Goal: Task Accomplishment & Management: Complete application form

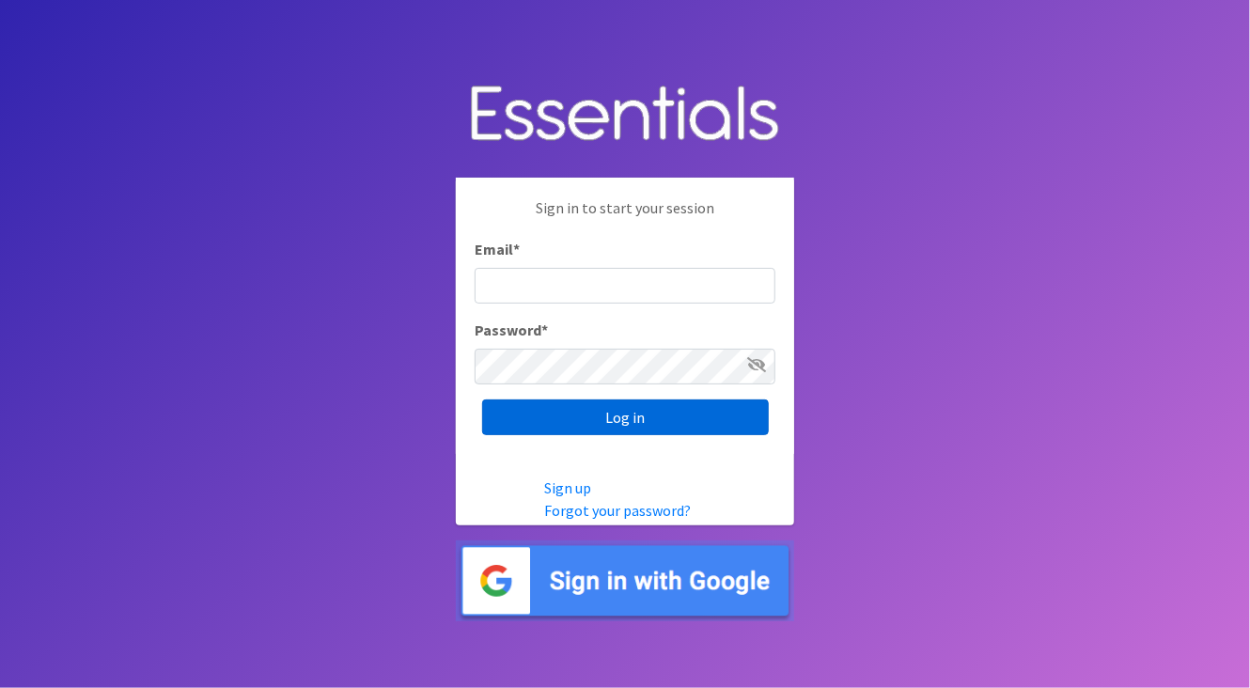
type input "[PERSON_NAME][EMAIL_ADDRESS][DOMAIN_NAME]"
click at [586, 412] on input "Log in" at bounding box center [625, 417] width 287 height 36
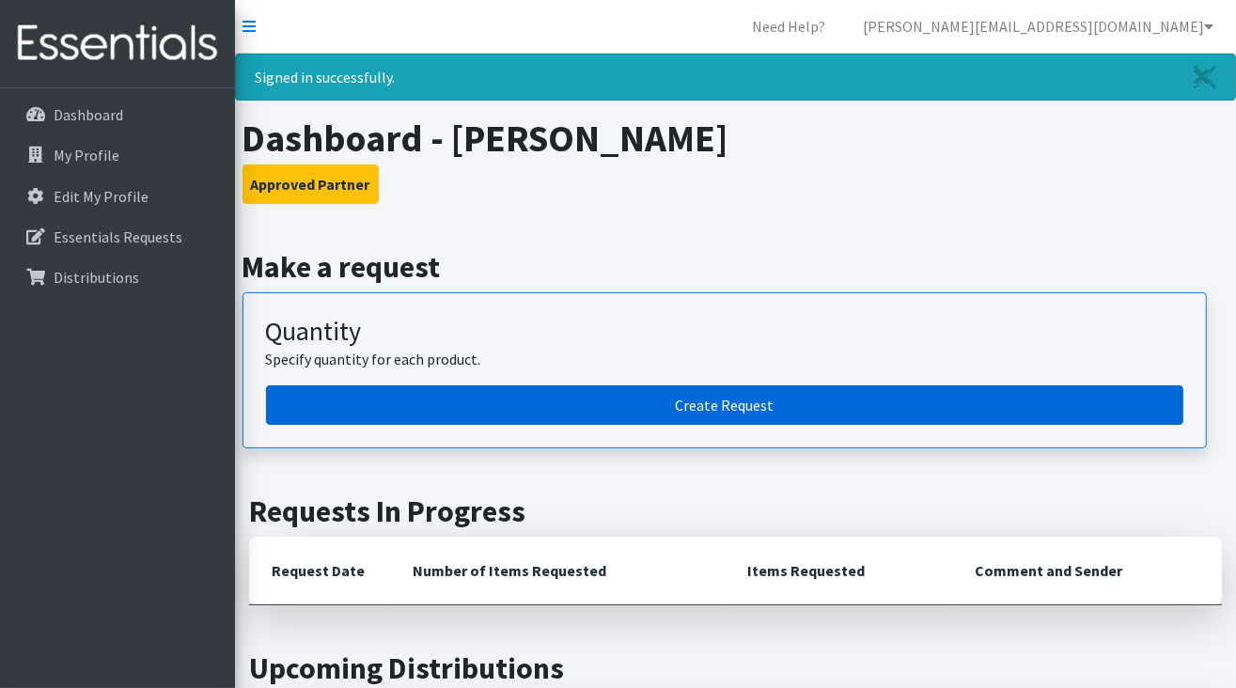
click at [673, 402] on link "Create Request" at bounding box center [724, 404] width 917 height 39
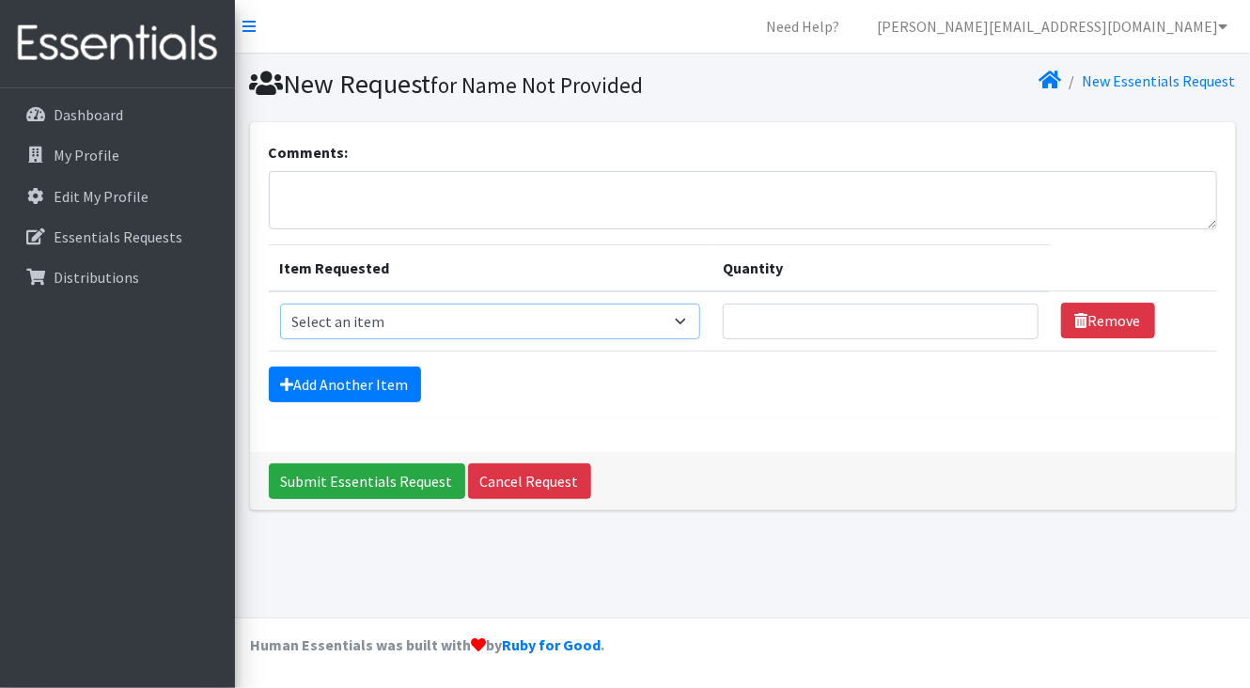
click at [682, 313] on select "Select an item Liners (Pack of 100) Makeup Bag (25) Pads 1 (Pack of 25) Pads 2 …" at bounding box center [490, 321] width 421 height 36
select select "14155"
click at [280, 303] on select "Select an item Liners (Pack of 100) Makeup Bag (25) Pads 1 (Pack of 25) Pads 2 …" at bounding box center [490, 321] width 421 height 36
click at [957, 319] on input "Quantity" at bounding box center [881, 321] width 316 height 36
type input "1"
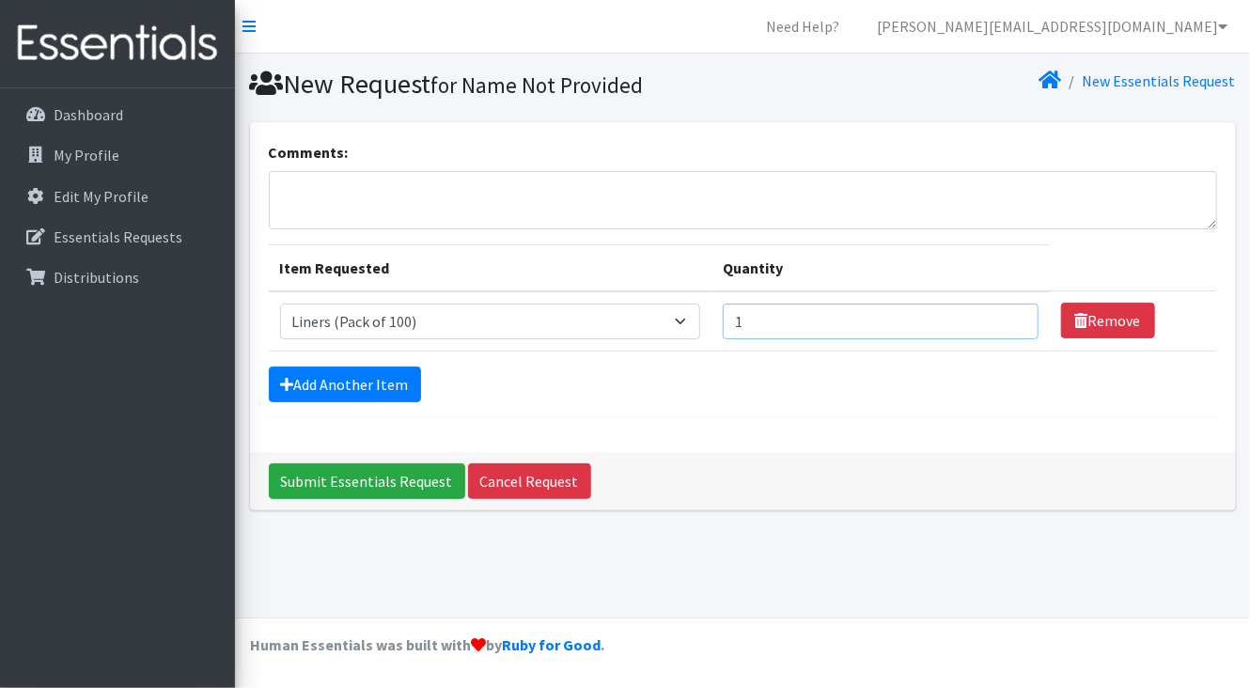
click at [1009, 318] on input "1" at bounding box center [881, 321] width 316 height 36
click at [342, 381] on link "Add Another Item" at bounding box center [345, 384] width 152 height 36
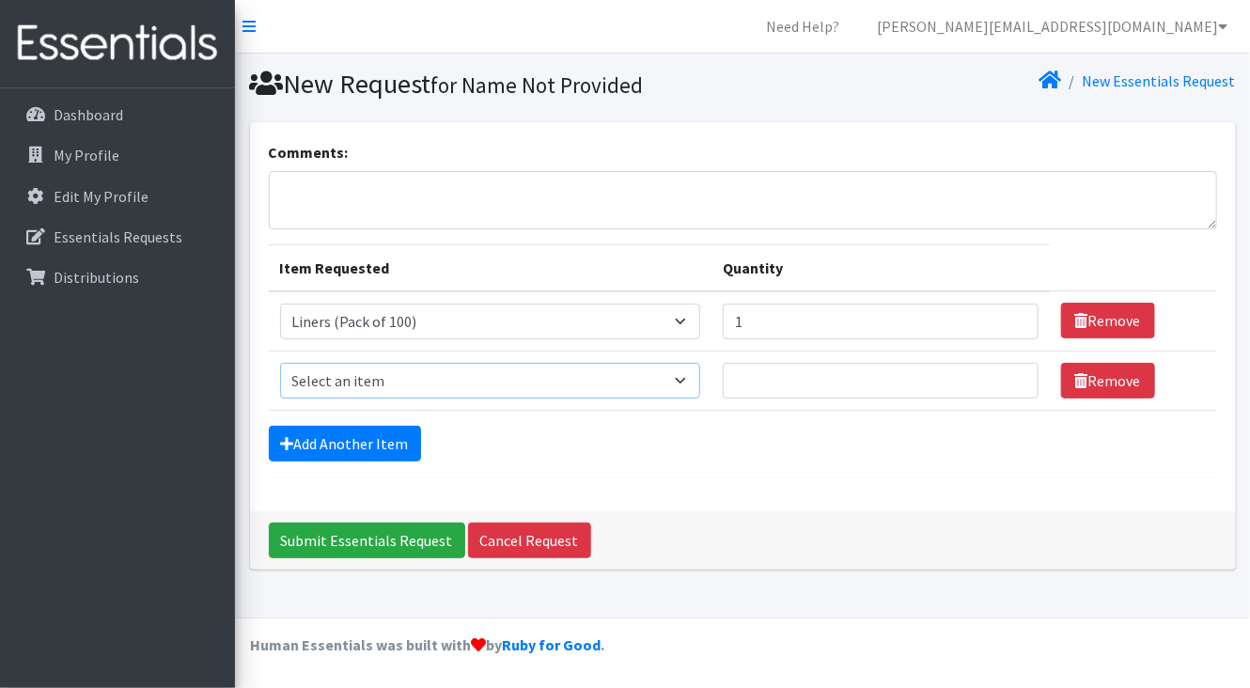
click at [685, 375] on select "Select an item Liners (Pack of 100) Makeup Bag (25) Pads 1 (Pack of 25) Pads 2 …" at bounding box center [490, 381] width 421 height 36
select select "13447"
click at [280, 363] on select "Select an item Liners (Pack of 100) Makeup Bag (25) Pads 1 (Pack of 25) Pads 2 …" at bounding box center [490, 381] width 421 height 36
click at [1009, 375] on input "1" at bounding box center [881, 381] width 316 height 36
type input "2"
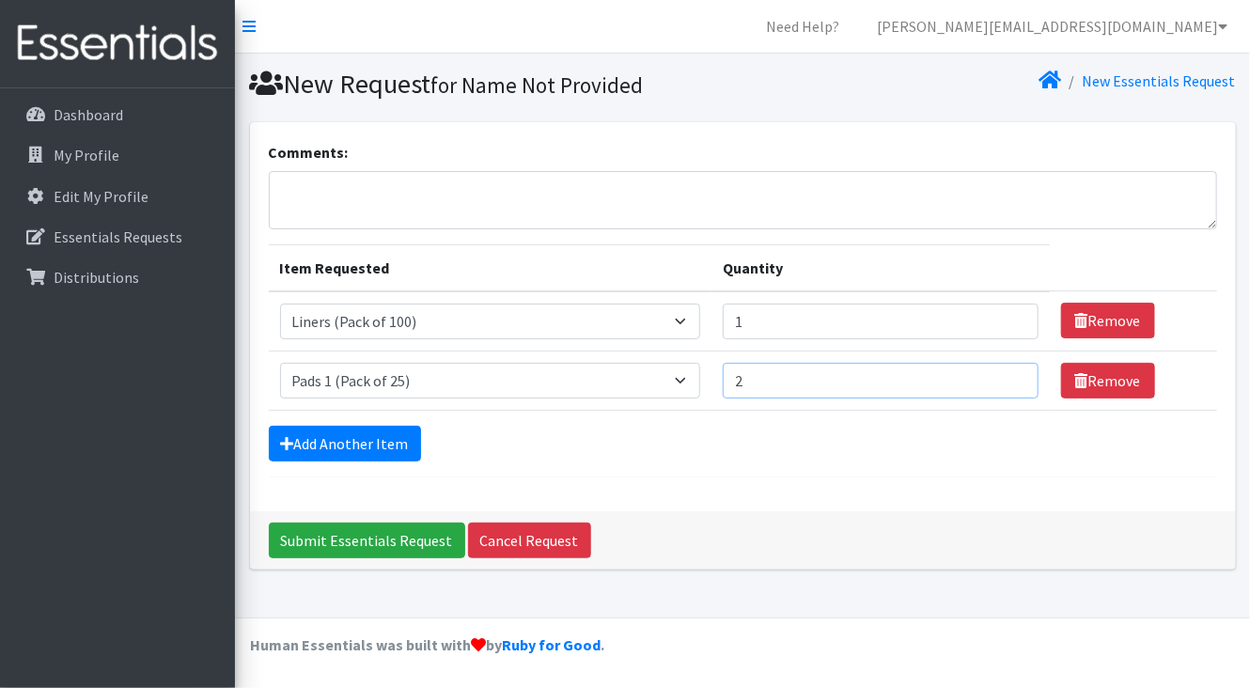
click at [1008, 372] on input "2" at bounding box center [881, 381] width 316 height 36
click at [376, 437] on link "Add Another Item" at bounding box center [345, 444] width 152 height 36
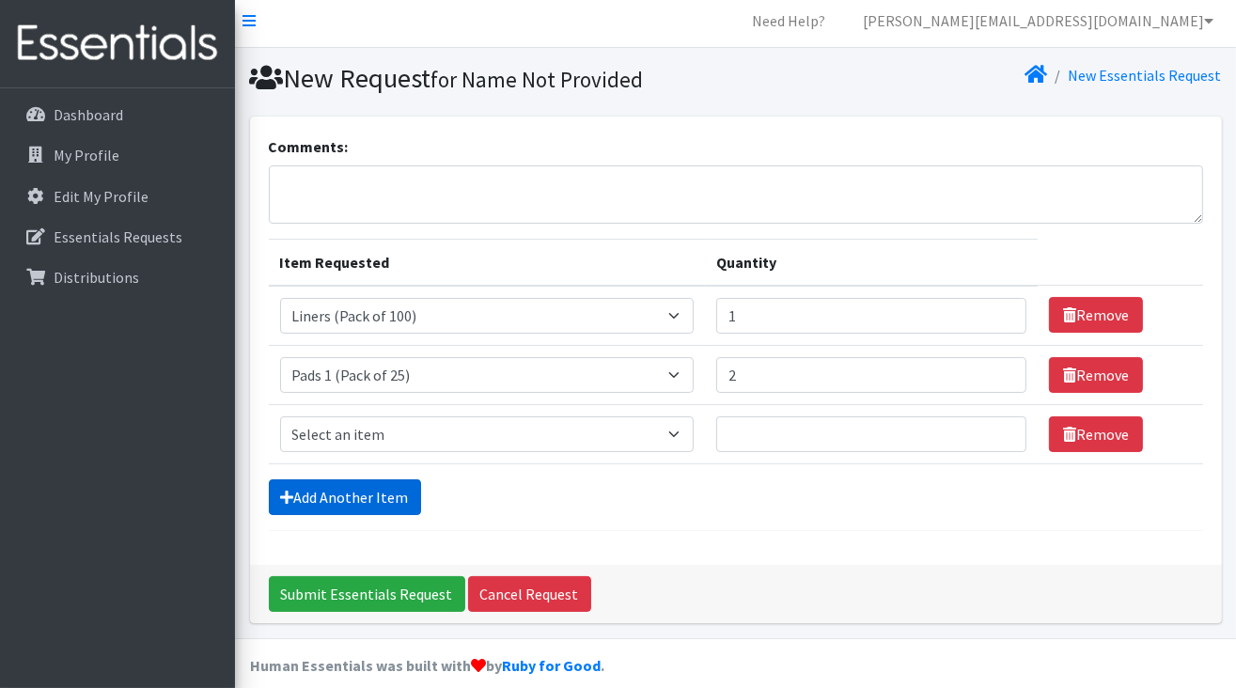
scroll to position [23, 0]
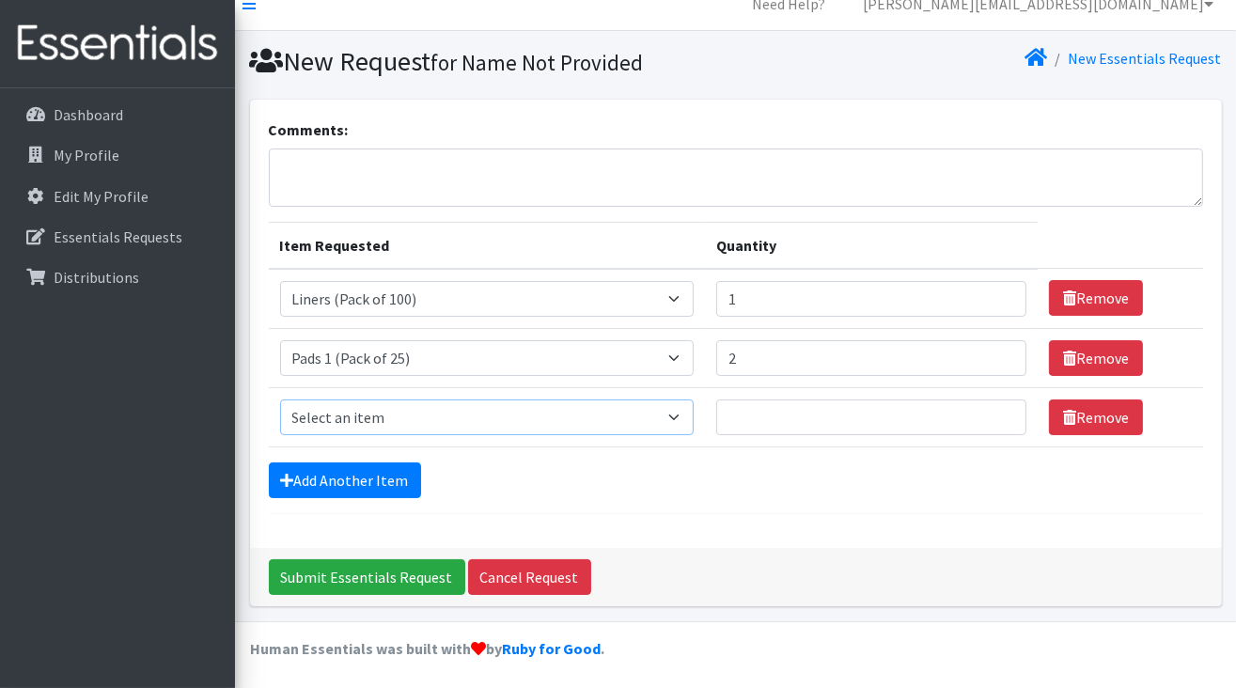
click at [677, 412] on select "Select an item Liners (Pack of 100) Makeup Bag (25) Pads 1 (Pack of 25) Pads 2 …" at bounding box center [487, 417] width 414 height 36
select select "13532"
click at [280, 399] on select "Select an item Liners (Pack of 100) Makeup Bag (25) Pads 1 (Pack of 25) Pads 2 …" at bounding box center [487, 417] width 414 height 36
click at [999, 413] on input "1" at bounding box center [871, 417] width 310 height 36
type input "2"
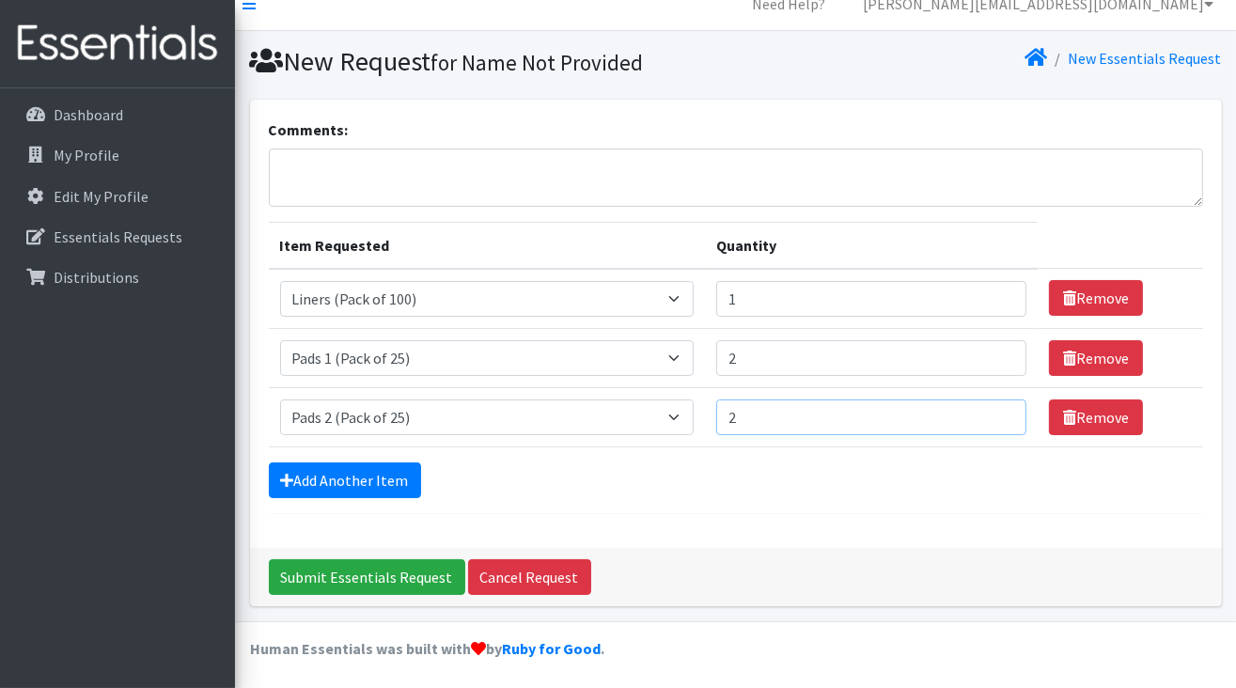
click at [997, 409] on input "2" at bounding box center [871, 417] width 310 height 36
click at [372, 473] on link "Add Another Item" at bounding box center [345, 480] width 152 height 36
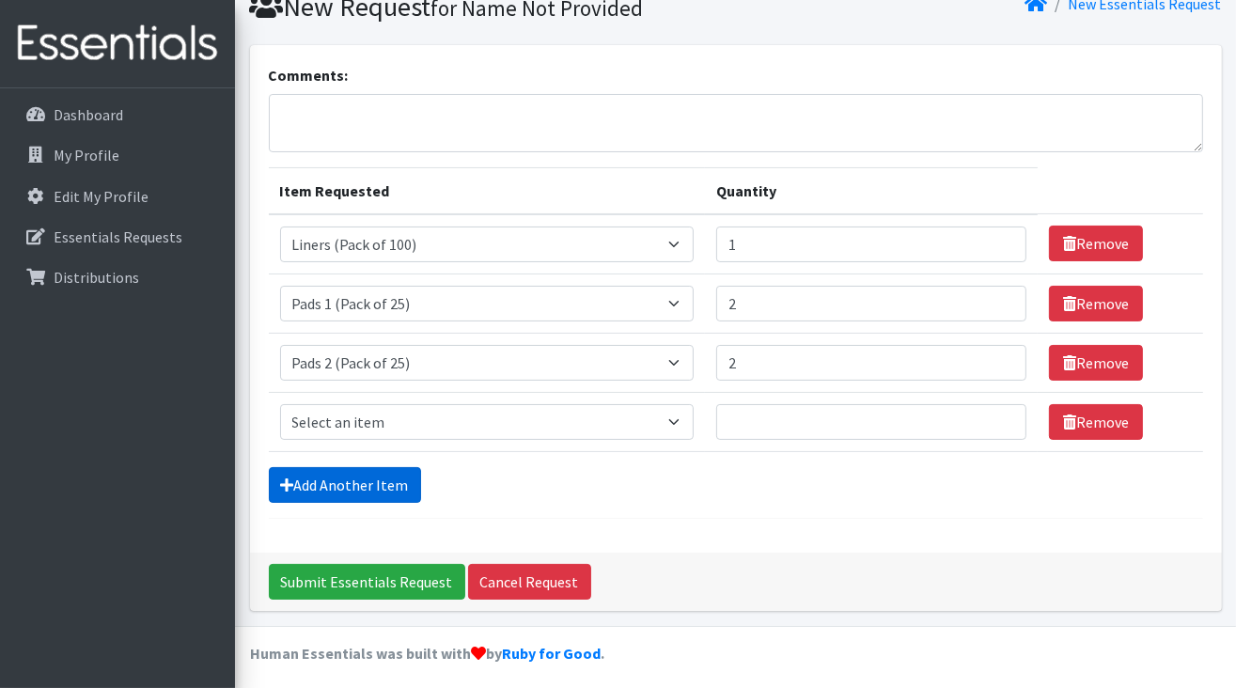
scroll to position [83, 0]
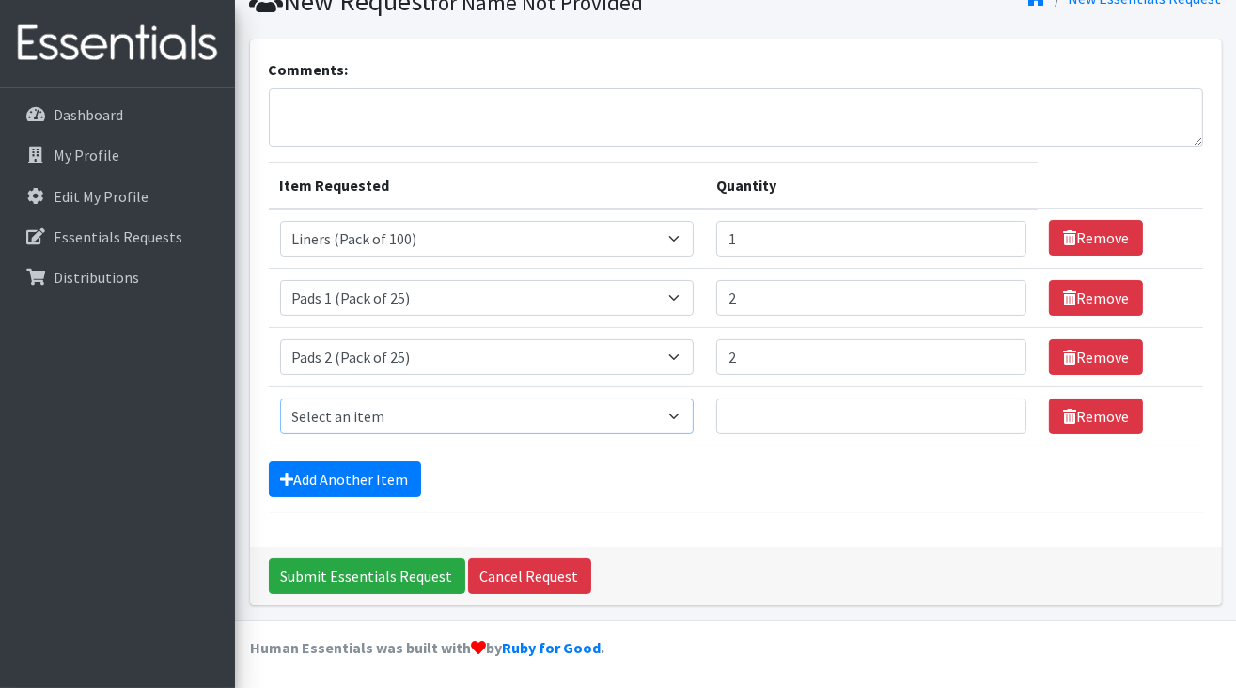
click at [682, 415] on select "Select an item Liners (Pack of 100) Makeup Bag (25) Pads 1 (Pack of 25) Pads 2 …" at bounding box center [487, 416] width 414 height 36
select select "13533"
click at [280, 398] on select "Select an item Liners (Pack of 100) Makeup Bag (25) Pads 1 (Pack of 25) Pads 2 …" at bounding box center [487, 416] width 414 height 36
click at [996, 409] on input "1" at bounding box center [871, 416] width 310 height 36
type input "2"
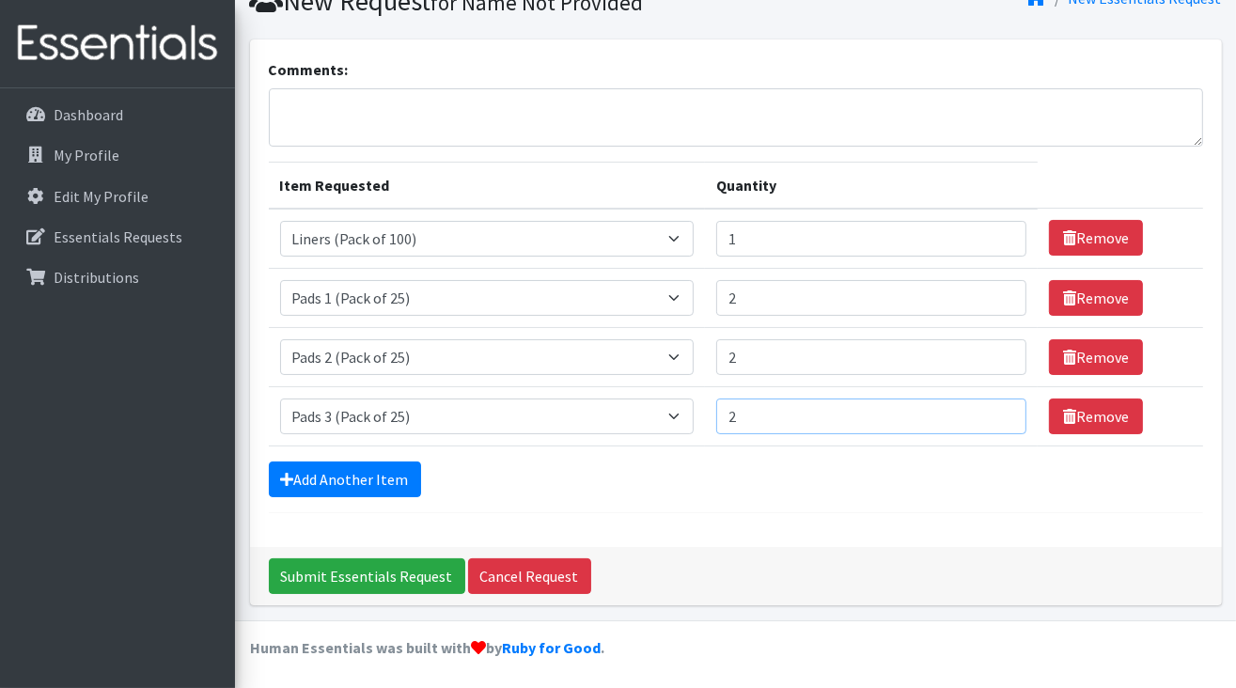
click at [996, 409] on input "2" at bounding box center [871, 416] width 310 height 36
click at [355, 472] on link "Add Another Item" at bounding box center [345, 479] width 152 height 36
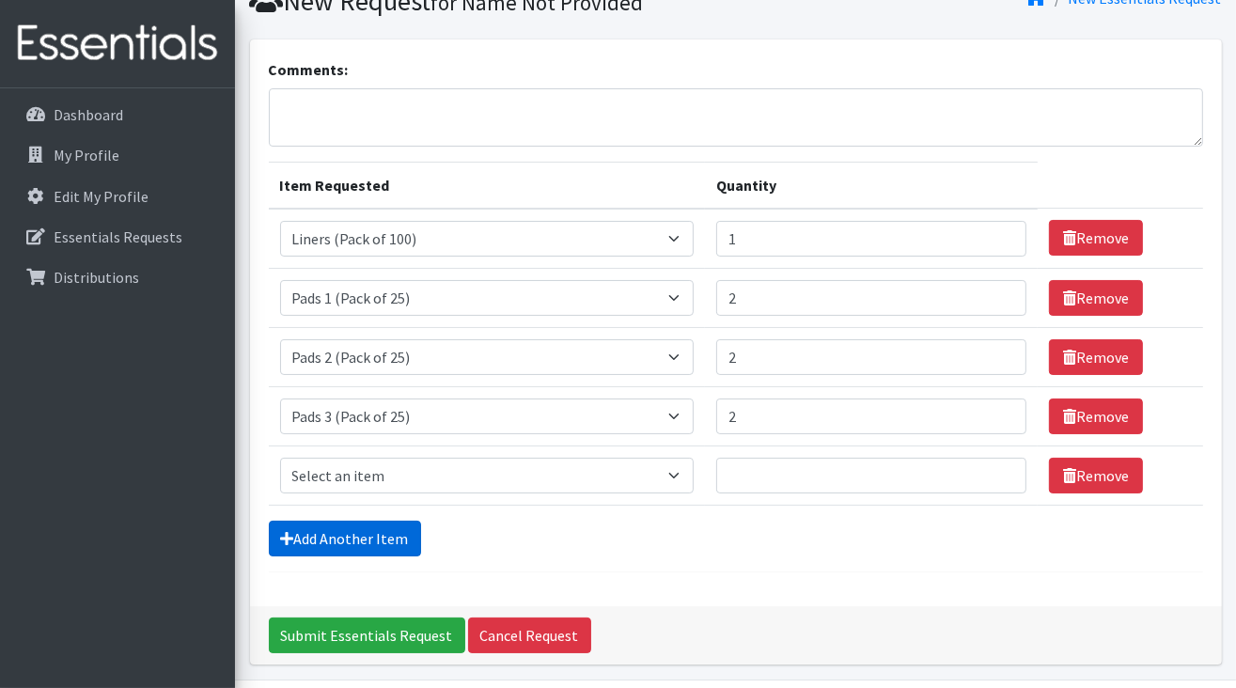
scroll to position [141, 0]
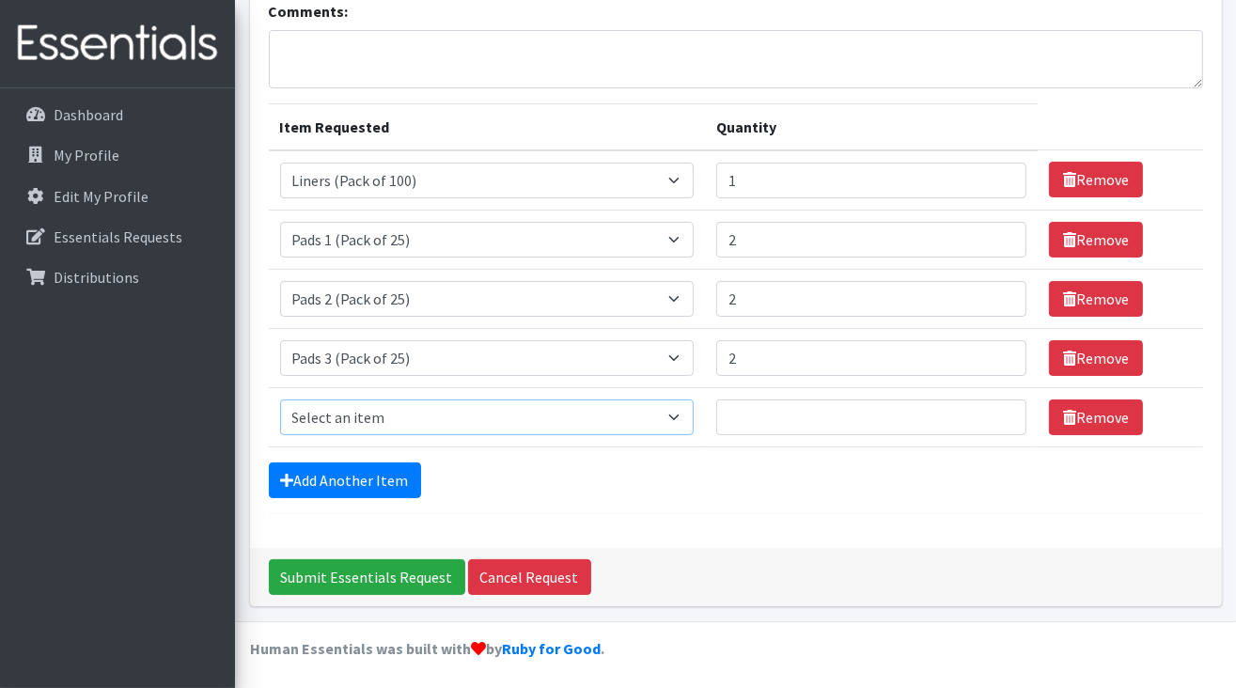
click at [357, 412] on select "Select an item Liners (Pack of 100) Makeup Bag (25) Pads 1 (Pack of 25) Pads 2 …" at bounding box center [487, 417] width 414 height 36
select select "13534"
click at [280, 399] on select "Select an item Liners (Pack of 100) Makeup Bag (25) Pads 1 (Pack of 25) Pads 2 …" at bounding box center [487, 417] width 414 height 36
click at [1002, 416] on input "1" at bounding box center [871, 417] width 310 height 36
click at [999, 408] on input "2" at bounding box center [871, 417] width 310 height 36
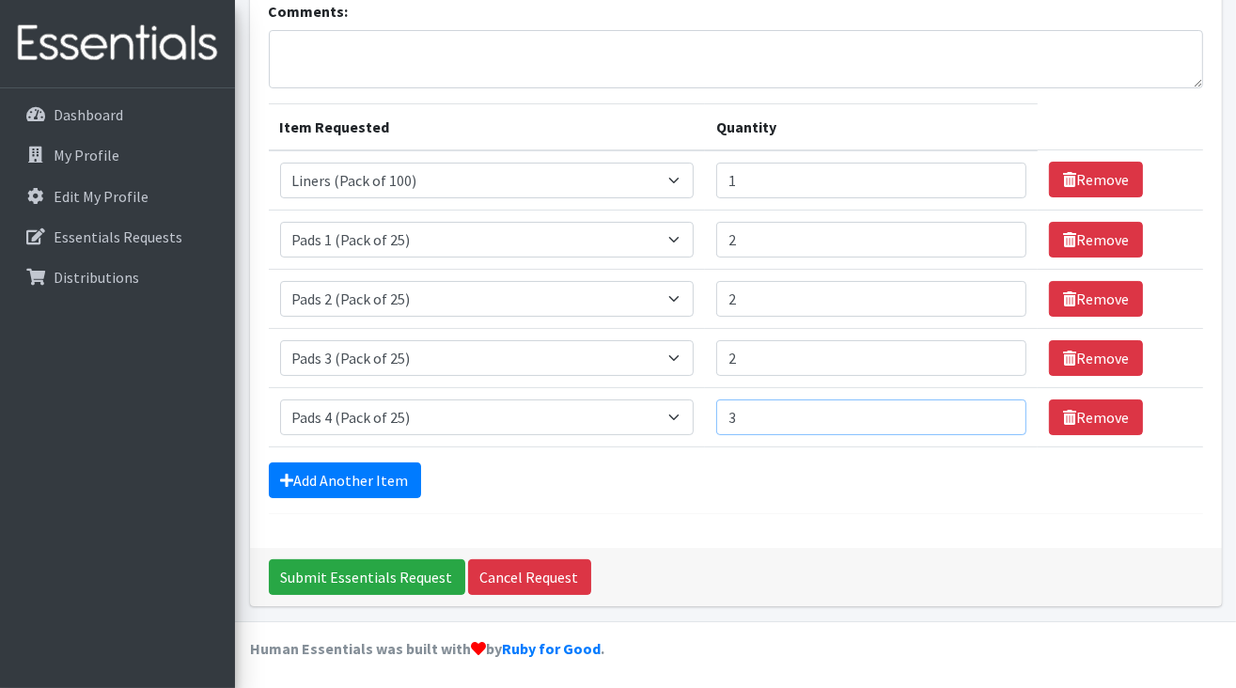
click at [999, 408] on input "3" at bounding box center [871, 417] width 310 height 36
type input "2"
click at [996, 416] on input "2" at bounding box center [871, 417] width 310 height 36
click at [347, 476] on link "Add Another Item" at bounding box center [345, 480] width 152 height 36
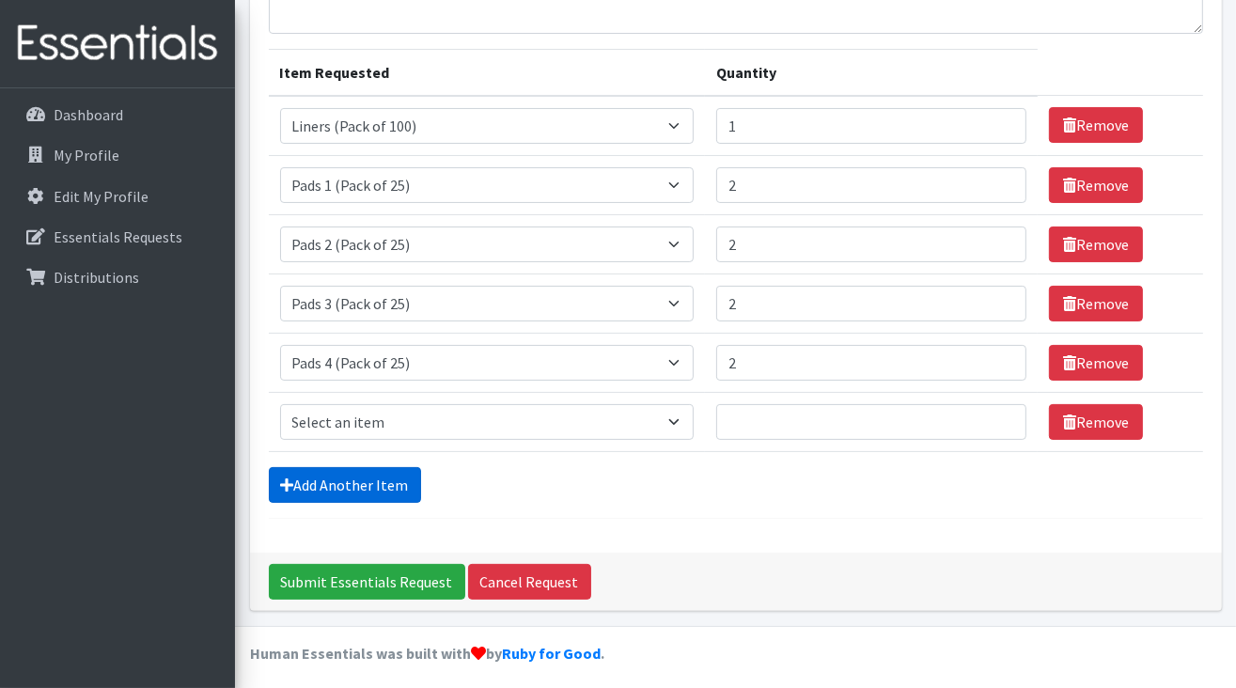
scroll to position [200, 0]
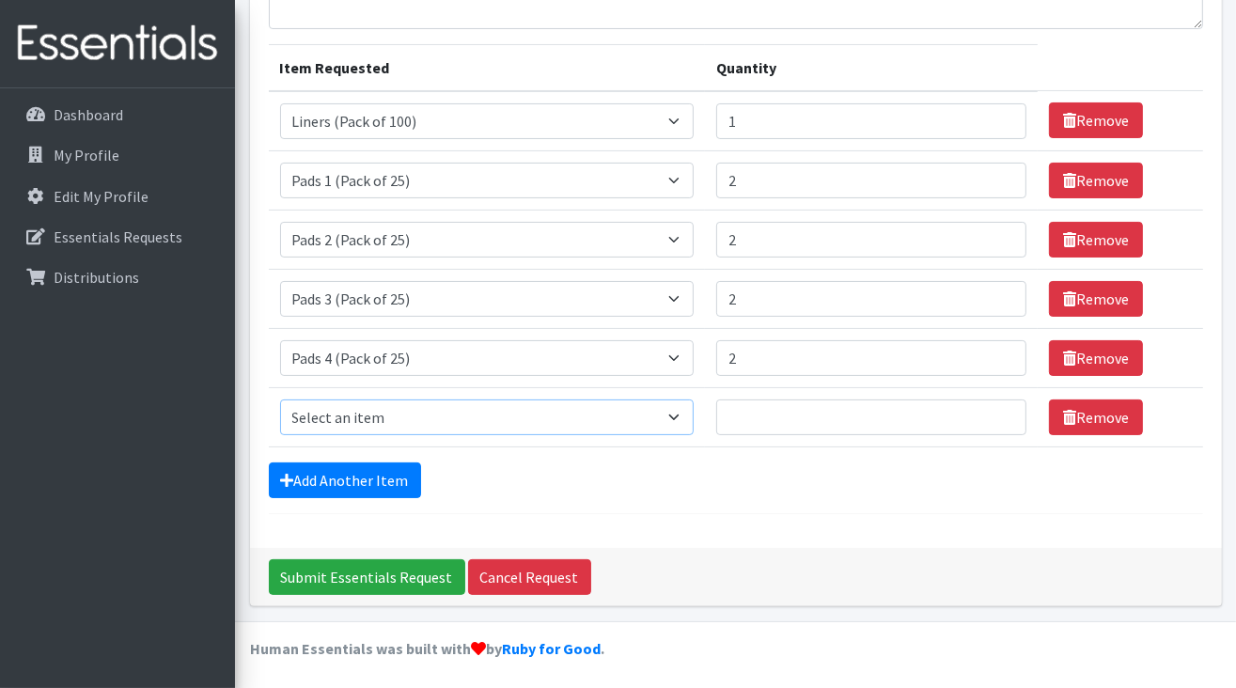
click at [410, 405] on select "Select an item Liners (Pack of 100) Makeup Bag (25) Pads 1 (Pack of 25) Pads 2 …" at bounding box center [487, 417] width 414 height 36
select select "13535"
click at [280, 399] on select "Select an item Liners (Pack of 100) Makeup Bag (25) Pads 1 (Pack of 25) Pads 2 …" at bounding box center [487, 417] width 414 height 36
click at [988, 424] on input "Quantity" at bounding box center [871, 417] width 310 height 36
type input "1"
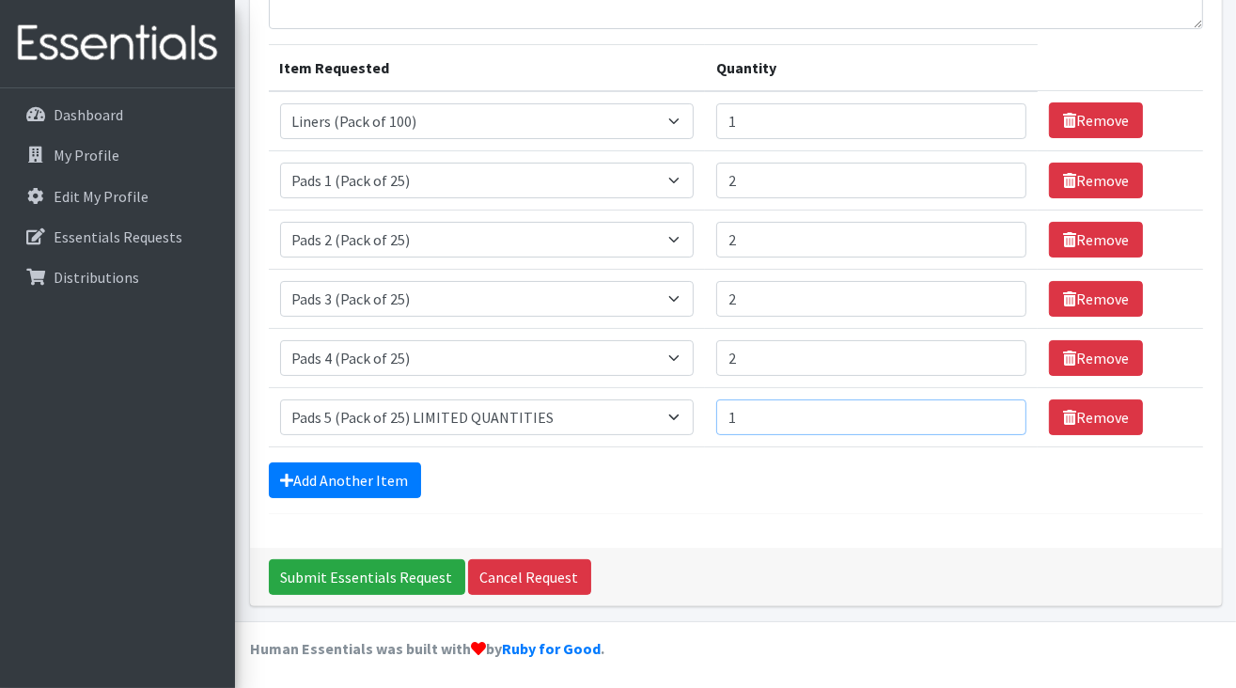
click at [997, 408] on input "1" at bounding box center [871, 417] width 310 height 36
click at [361, 569] on input "Submit Essentials Request" at bounding box center [367, 577] width 196 height 36
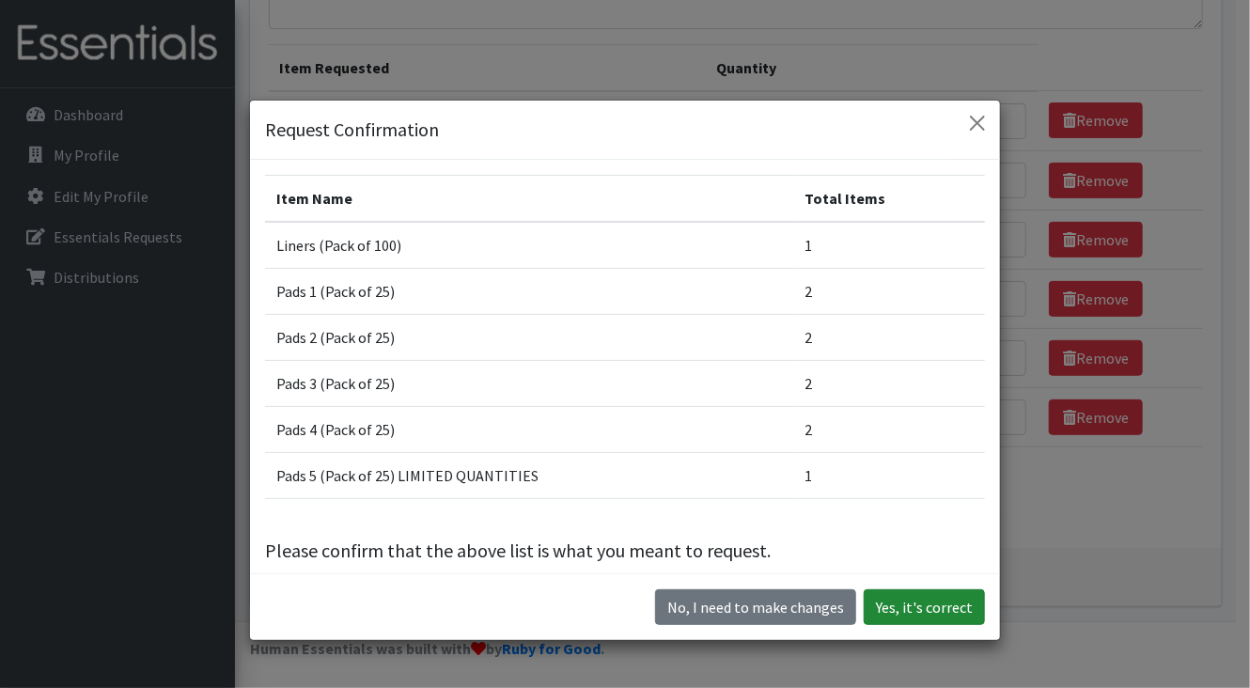
click at [940, 607] on button "Yes, it's correct" at bounding box center [924, 607] width 121 height 36
